Goal: Task Accomplishment & Management: Manage account settings

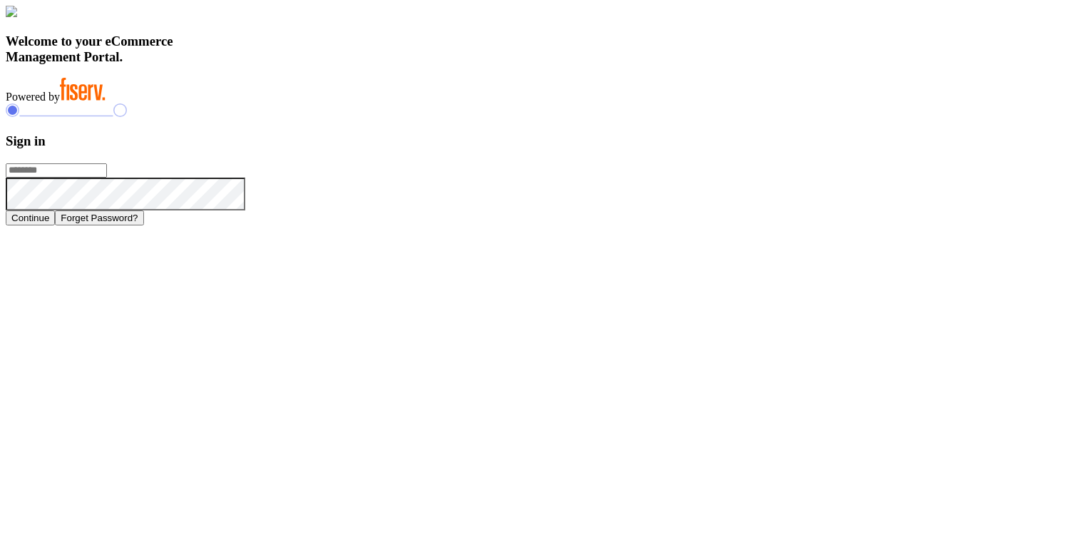
type input "**********"
click at [55, 225] on button "Continue" at bounding box center [30, 217] width 49 height 15
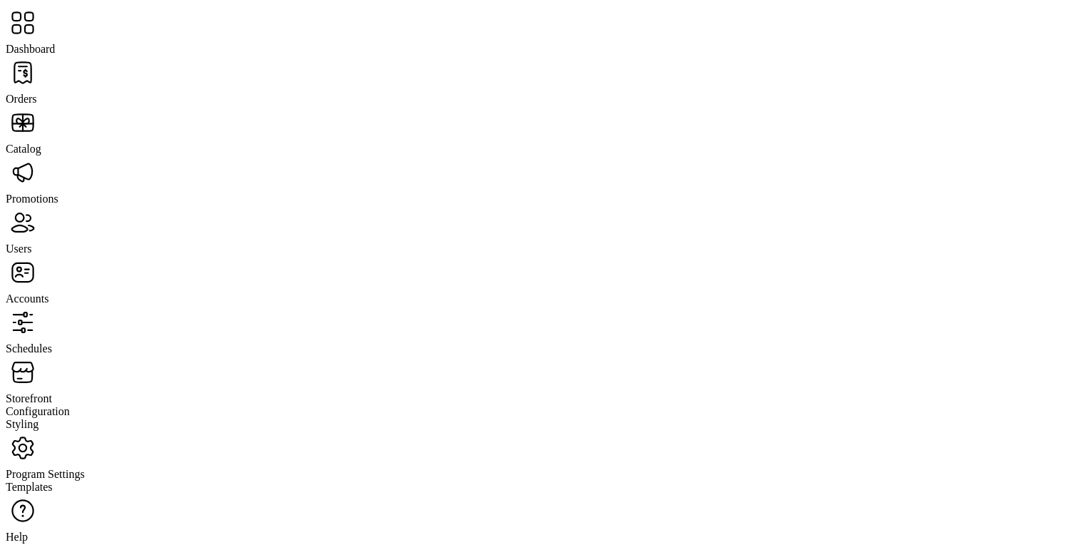
click at [52, 392] on span "Storefront" at bounding box center [29, 398] width 46 height 12
click at [70, 405] on span "Configuration" at bounding box center [38, 411] width 64 height 12
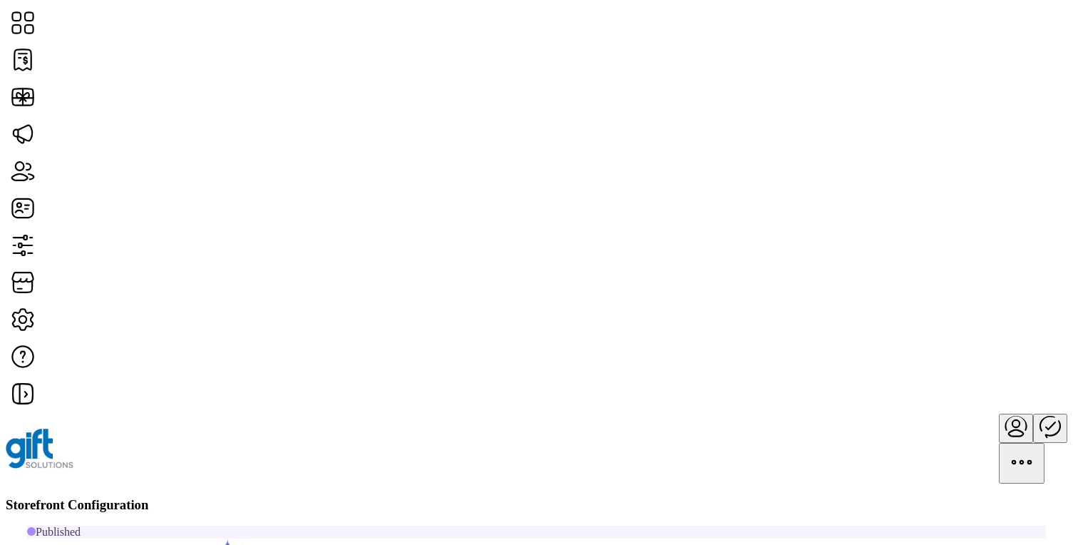
click at [906, 286] on span "Storefront Styling" at bounding box center [880, 279] width 82 height 11
click at [26, 494] on icon at bounding box center [23, 500] width 6 height 13
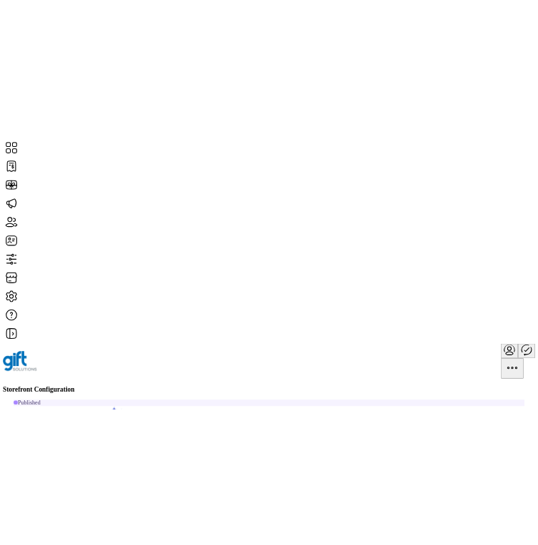
scroll to position [29, 0]
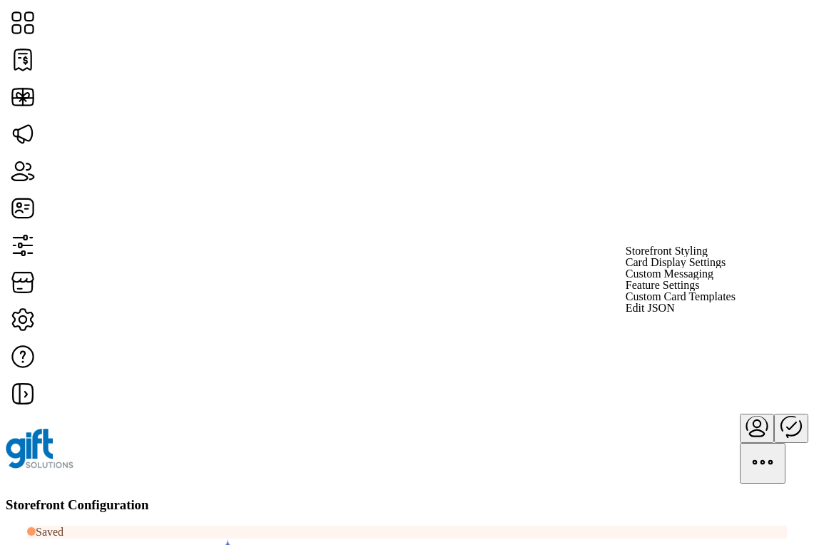
click at [707, 257] on span "Storefront Styling" at bounding box center [666, 250] width 82 height 11
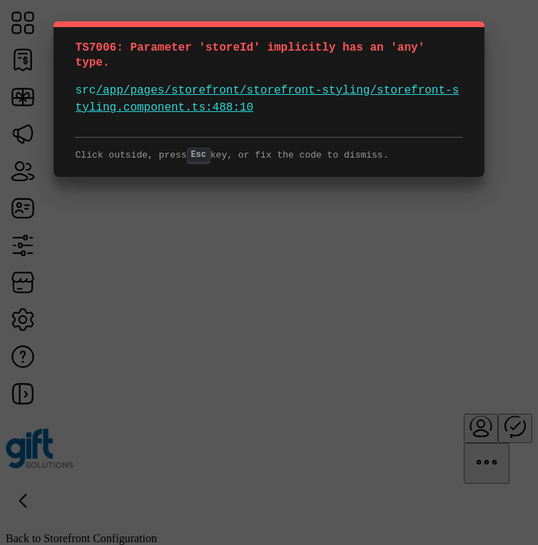
click at [456, 12] on div "TS7006: Parameter 'storeId' implicitly has an 'any' type. src /app/pages/storef…" at bounding box center [269, 272] width 538 height 545
